Goal: Navigation & Orientation: Find specific page/section

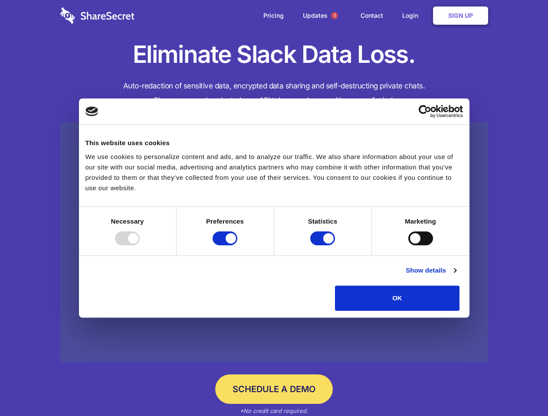
click at [140, 246] on div at bounding box center [127, 239] width 25 height 14
click at [237, 246] on input "Preferences" at bounding box center [225, 239] width 25 height 14
checkbox input "false"
click at [324, 246] on input "Statistics" at bounding box center [322, 239] width 25 height 14
checkbox input "false"
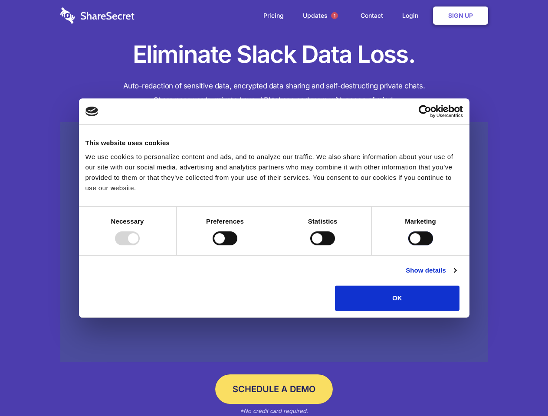
click at [408, 246] on input "Marketing" at bounding box center [420, 239] width 25 height 14
checkbox input "true"
click at [456, 276] on link "Show details" at bounding box center [431, 270] width 50 height 10
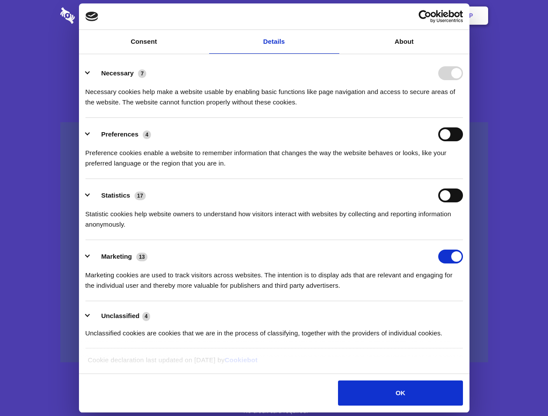
click at [467, 314] on ul "Necessary 7 Necessary cookies help make a website usable by enabling basic func…" at bounding box center [274, 203] width 386 height 292
click at [334, 16] on span "1" at bounding box center [334, 15] width 7 height 7
